Goal: Task Accomplishment & Management: Complete application form

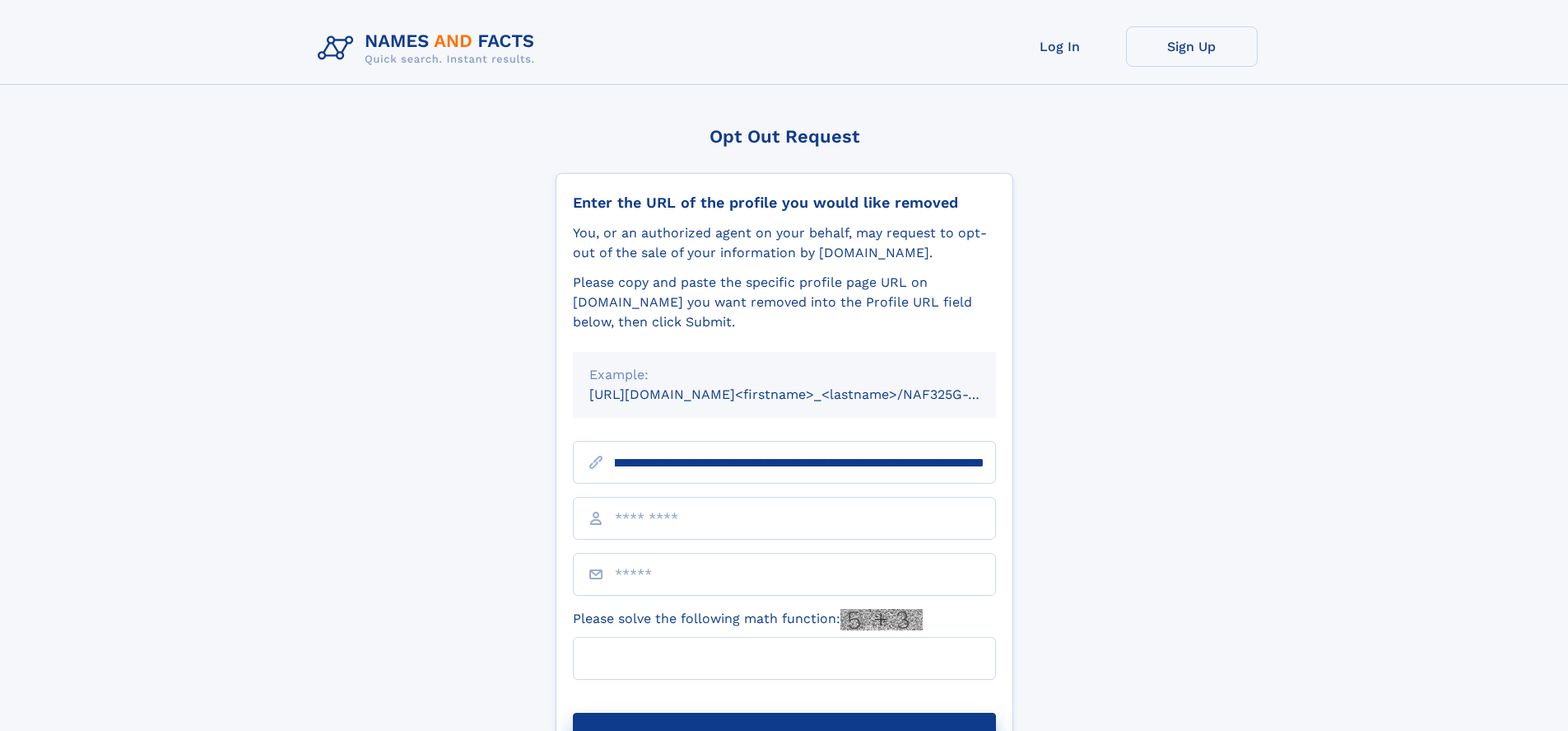
scroll to position [0, 230]
type input "**********"
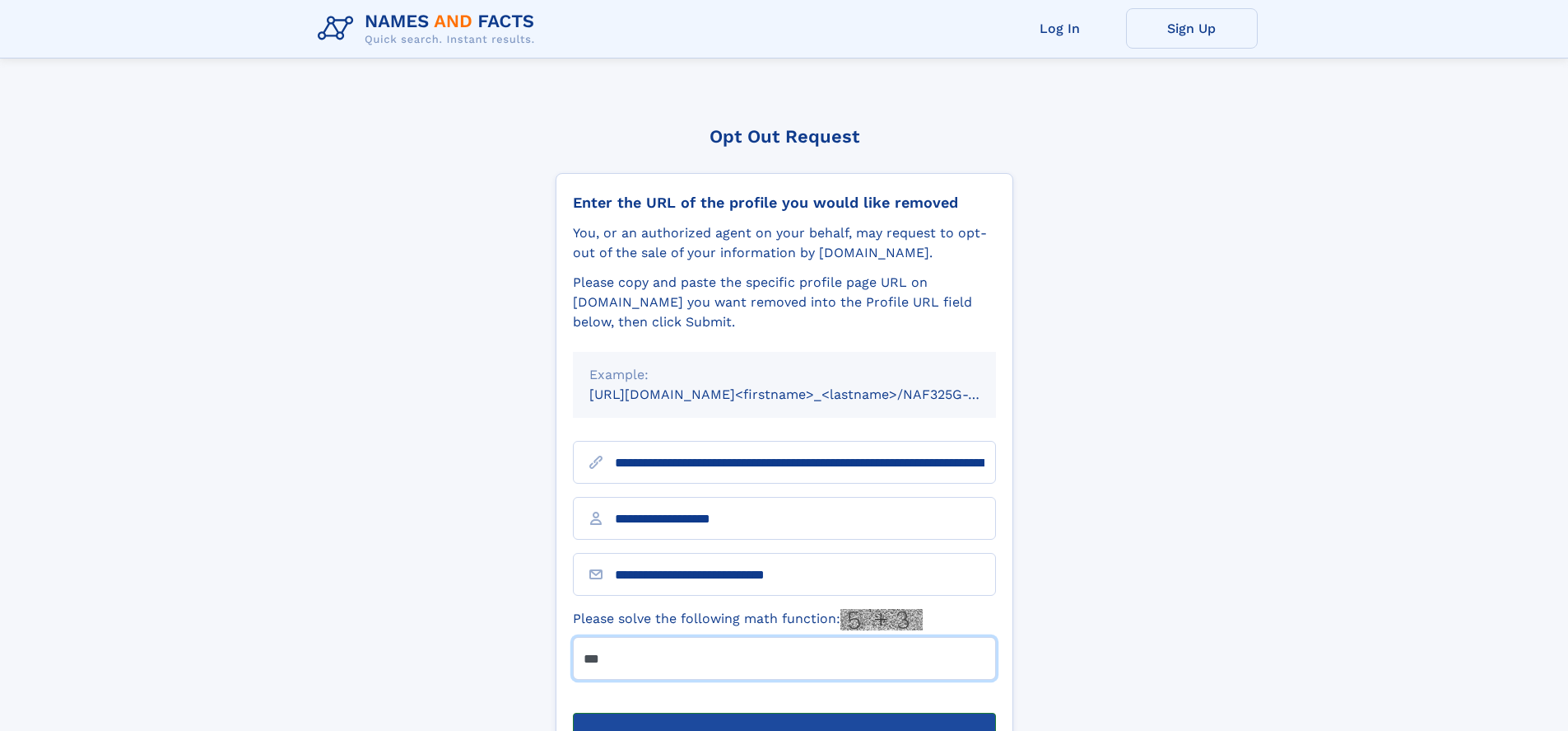
type input "***"
click at [784, 712] on button "Submit Opt Out Request" at bounding box center [785, 738] width 424 height 53
